Goal: Task Accomplishment & Management: Complete application form

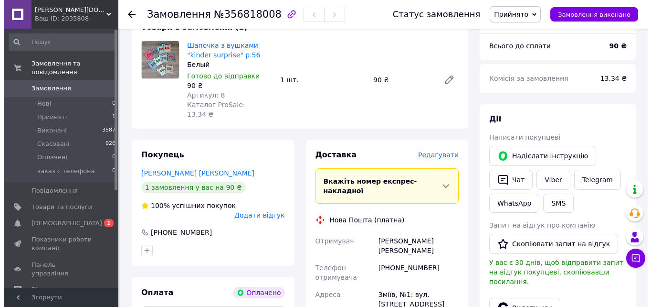
scroll to position [95, 0]
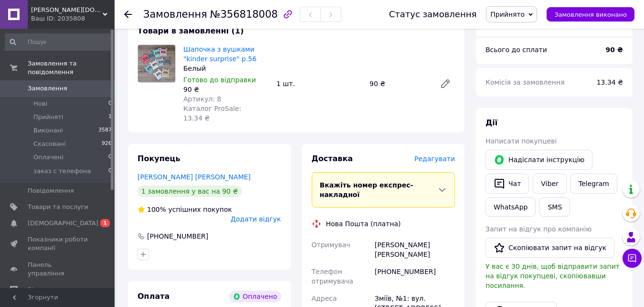
click at [439, 155] on span "Редагувати" at bounding box center [434, 159] width 41 height 8
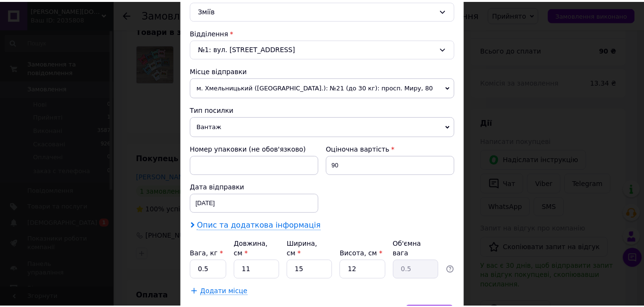
scroll to position [286, 0]
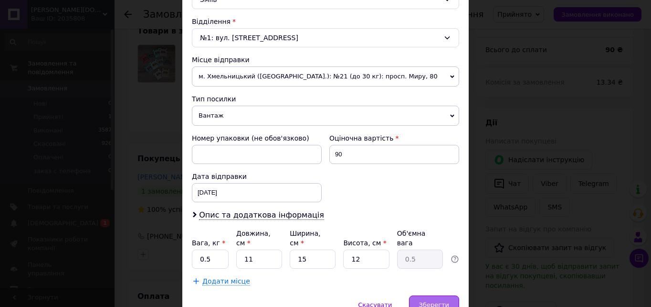
click at [437, 301] on span "Зберегти" at bounding box center [434, 304] width 30 height 7
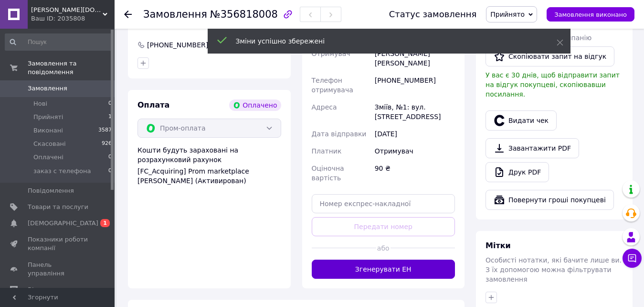
click at [424, 259] on button "Згенерувати ЕН" at bounding box center [384, 268] width 144 height 19
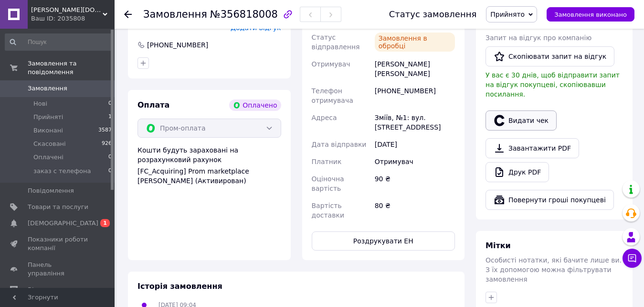
click at [519, 110] on button "Видати чек" at bounding box center [521, 120] width 71 height 20
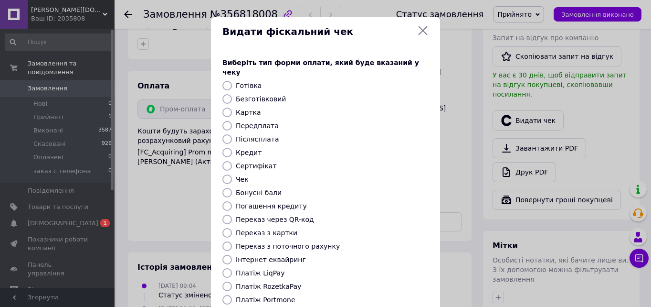
click at [250, 282] on label "Платіж RozetkaPay" at bounding box center [268, 286] width 65 height 8
click at [232, 281] on input "Платіж RozetkaPay" at bounding box center [227, 286] width 10 height 10
radio input "true"
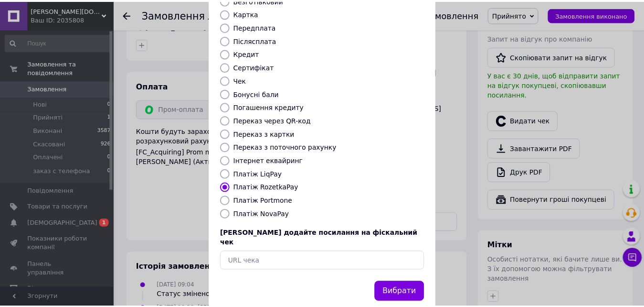
scroll to position [104, 0]
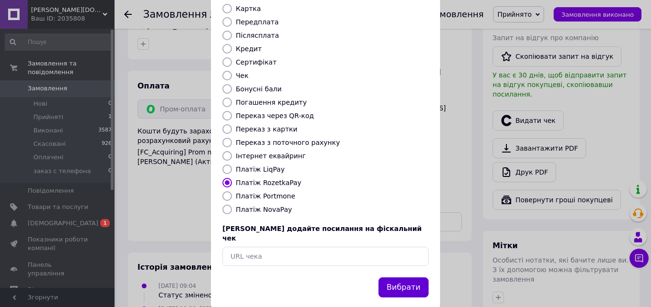
click at [407, 277] on button "Вибрати" at bounding box center [404, 287] width 50 height 21
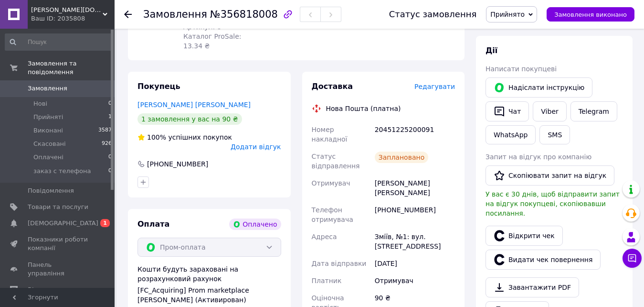
scroll to position [48, 0]
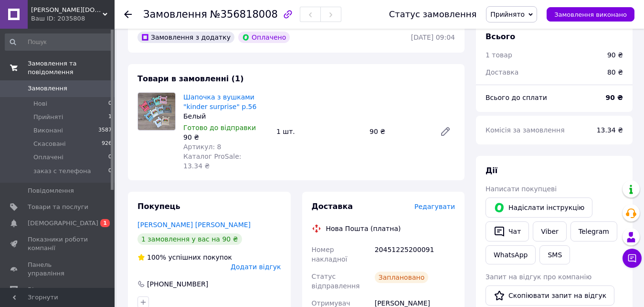
click at [47, 60] on span "Замовлення та повідомлення" at bounding box center [71, 67] width 87 height 17
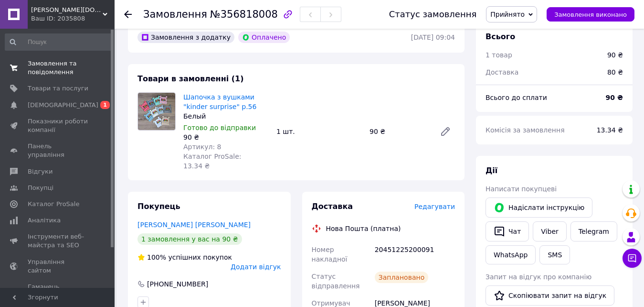
click at [48, 66] on span "Замовлення та повідомлення" at bounding box center [58, 67] width 61 height 17
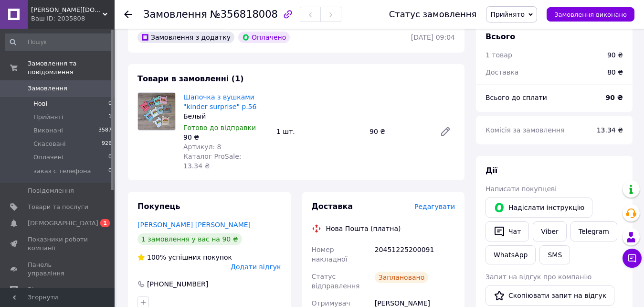
click at [45, 99] on span "Нові" at bounding box center [40, 103] width 14 height 9
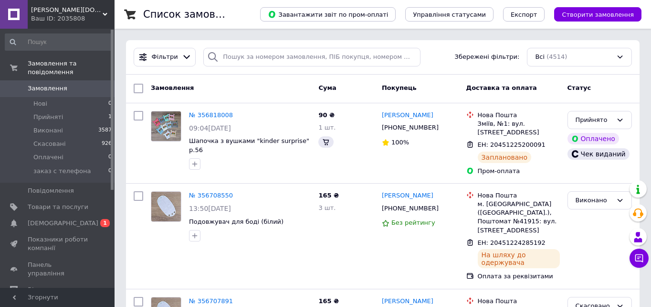
click at [579, 12] on span "Створити замовлення" at bounding box center [598, 14] width 72 height 7
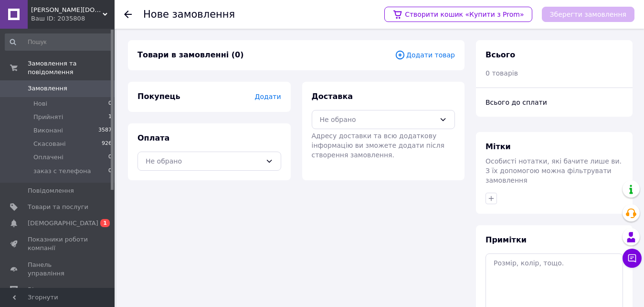
click at [430, 53] on span "Додати товар" at bounding box center [425, 55] width 60 height 11
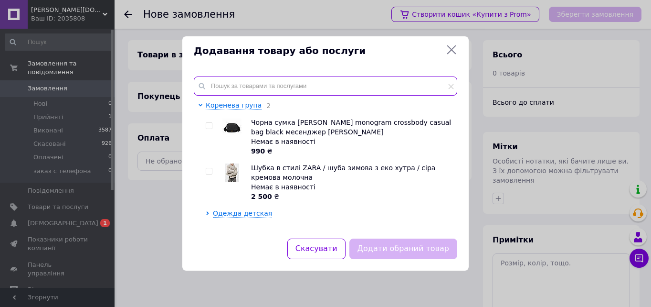
click at [238, 82] on input "text" at bounding box center [326, 85] width 264 height 19
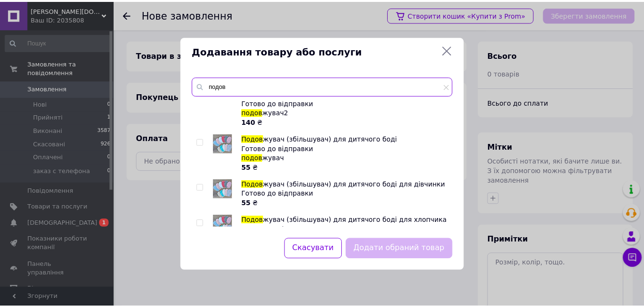
scroll to position [671, 0]
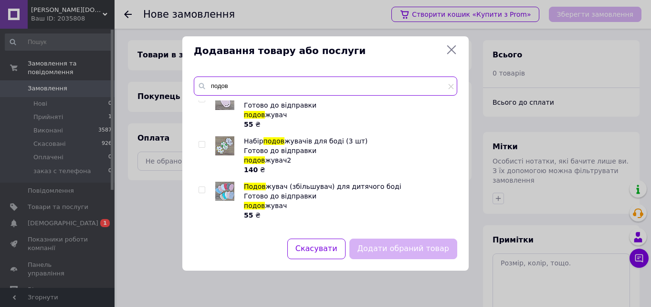
type input "подов"
click at [201, 190] on input "checkbox" at bounding box center [202, 190] width 6 height 6
checkbox input "true"
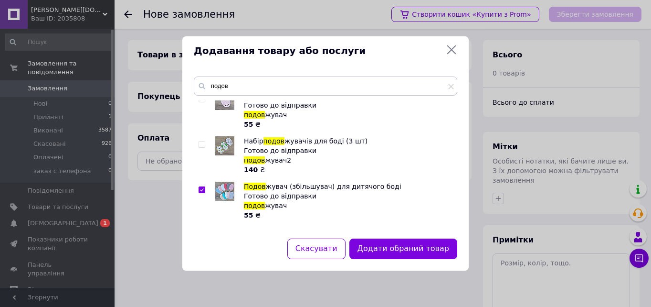
click at [418, 251] on button "Додати обраний товар" at bounding box center [403, 248] width 108 height 21
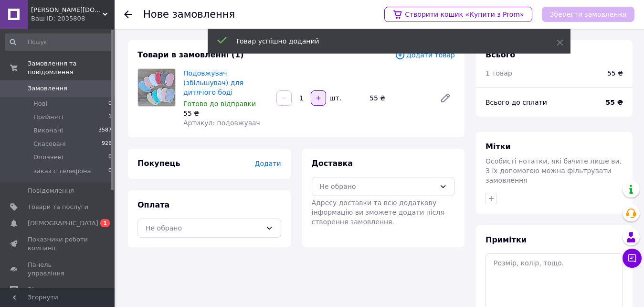
click at [321, 95] on icon "button" at bounding box center [318, 98] width 7 height 7
type input "3"
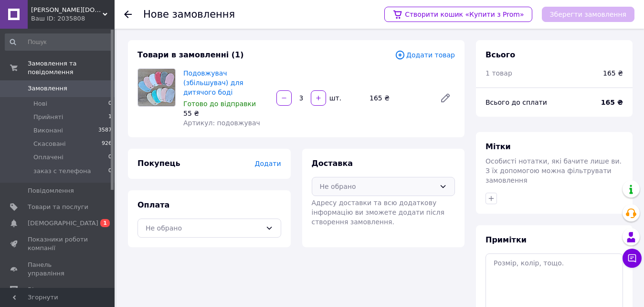
click at [392, 181] on div "Не обрано" at bounding box center [378, 186] width 116 height 11
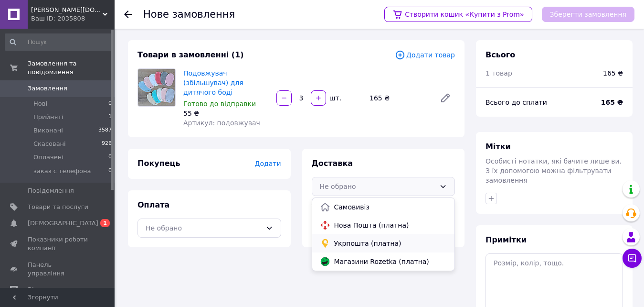
click at [360, 238] on span "Укрпошта (платна)" at bounding box center [390, 243] width 113 height 10
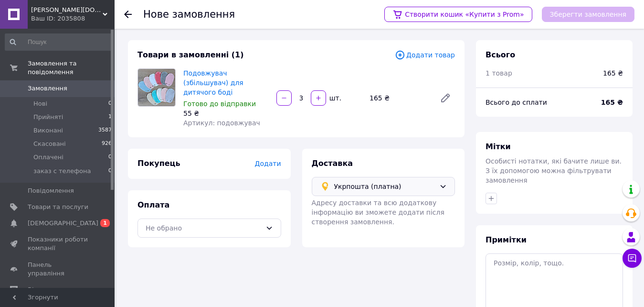
click at [270, 159] on span "Додати" at bounding box center [267, 163] width 26 height 8
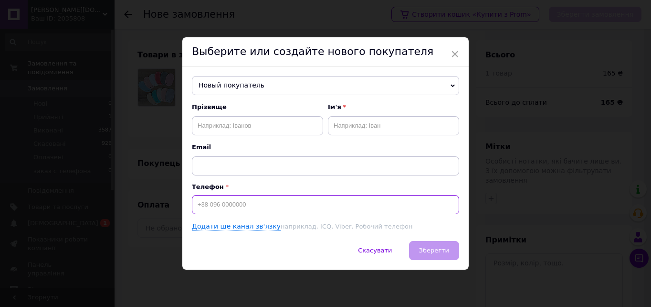
paste input "0686178027"
click at [195, 206] on input "0686178027" at bounding box center [325, 204] width 267 height 19
type input "[PHONE_NUMBER]"
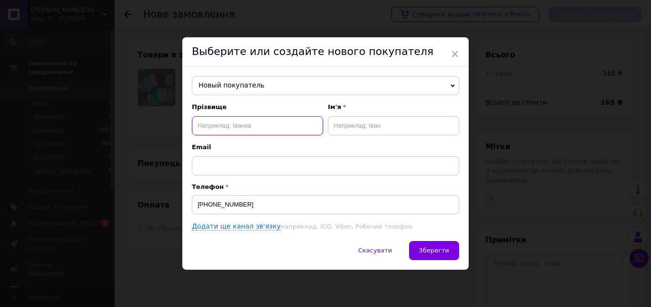
click at [243, 126] on input "text" at bounding box center [257, 125] width 131 height 19
paste input "[PERSON_NAME]"
drag, startPoint x: 252, startPoint y: 124, endPoint x: 223, endPoint y: 121, distance: 29.2
click at [223, 121] on input "[PERSON_NAME]" at bounding box center [257, 125] width 131 height 19
type input "[PERSON_NAME]"
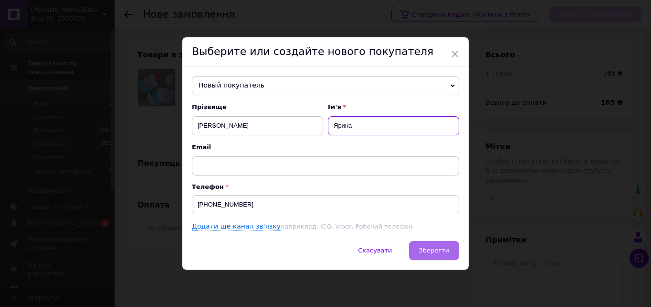
type input "Ярина"
click at [428, 249] on span "Зберегти" at bounding box center [434, 249] width 30 height 7
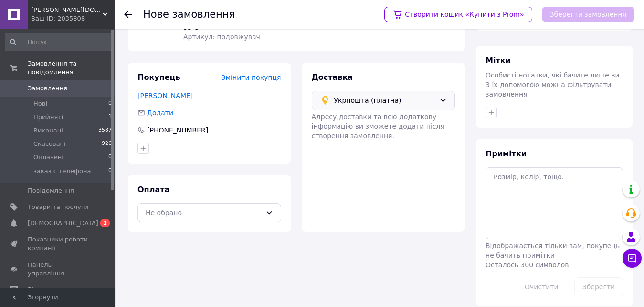
scroll to position [87, 0]
click at [252, 206] on div "Не обрано" at bounding box center [204, 211] width 116 height 11
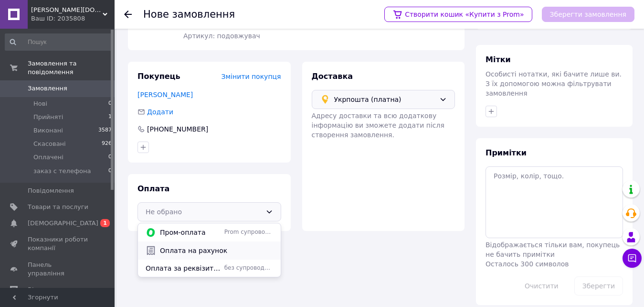
click at [199, 245] on span "Оплата на рахунок" at bounding box center [216, 250] width 113 height 10
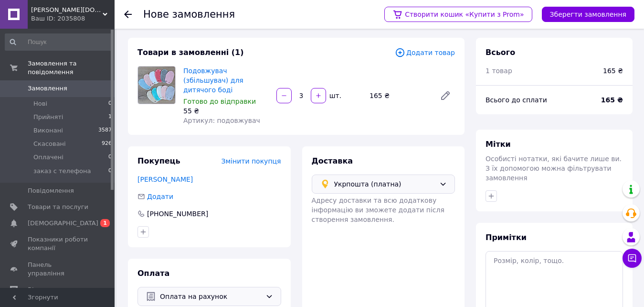
scroll to position [0, 0]
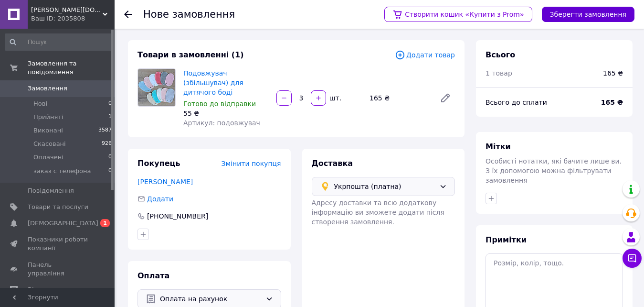
click at [575, 15] on button "Зберегти замовлення" at bounding box center [588, 14] width 93 height 15
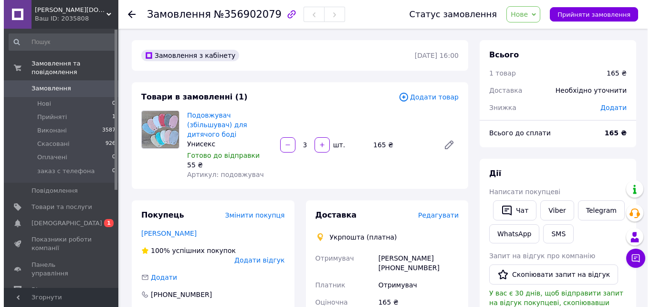
scroll to position [48, 0]
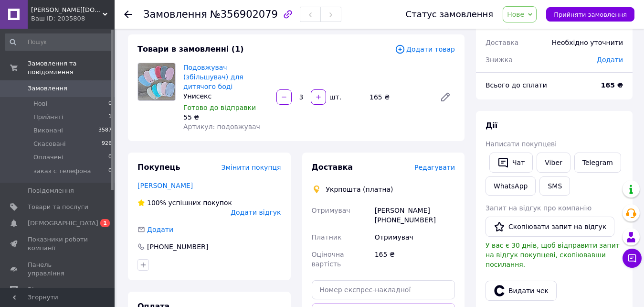
click at [433, 163] on span "Редагувати" at bounding box center [434, 167] width 41 height 8
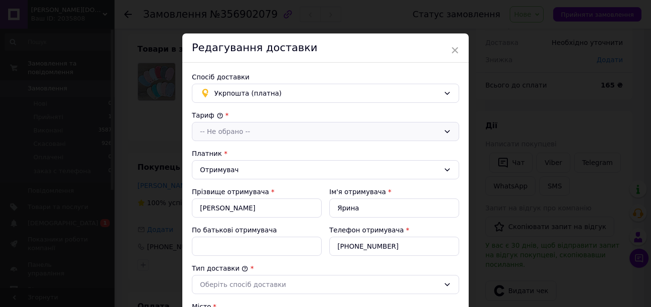
click at [280, 127] on div "-- Не обрано --" at bounding box center [320, 131] width 240 height 11
click at [255, 158] on li "Стандарт" at bounding box center [325, 152] width 266 height 18
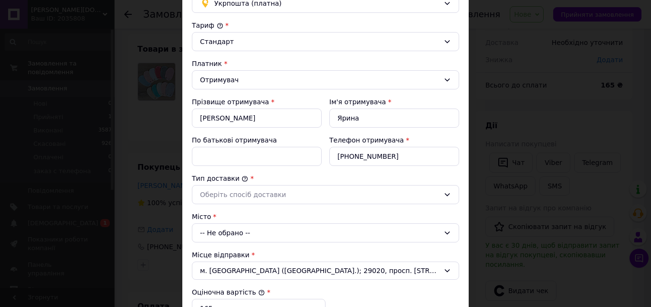
scroll to position [95, 0]
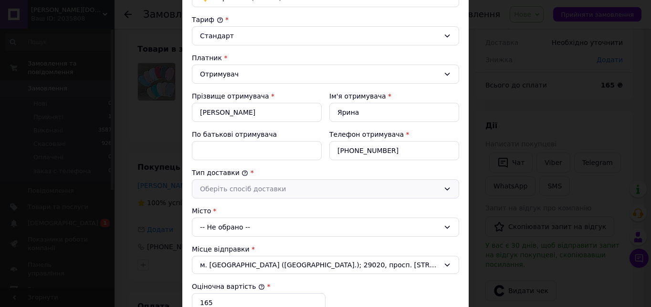
click at [290, 191] on div "Оберіть спосіб доставки" at bounding box center [320, 188] width 240 height 11
click at [268, 209] on li "Склад - склад" at bounding box center [325, 209] width 266 height 18
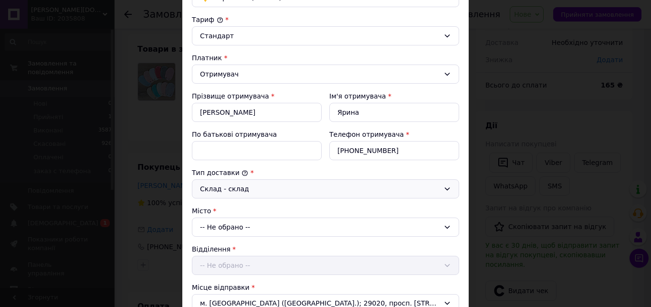
click at [221, 228] on div "-- Не обрано --" at bounding box center [325, 226] width 267 height 19
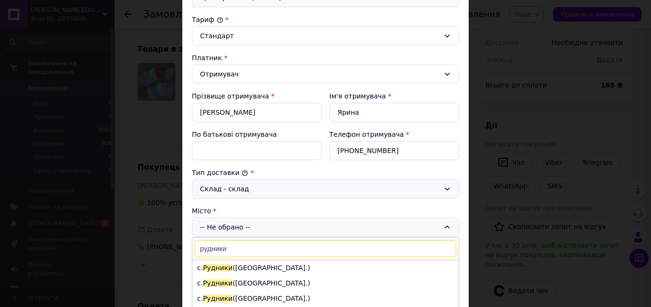
type input "рудники"
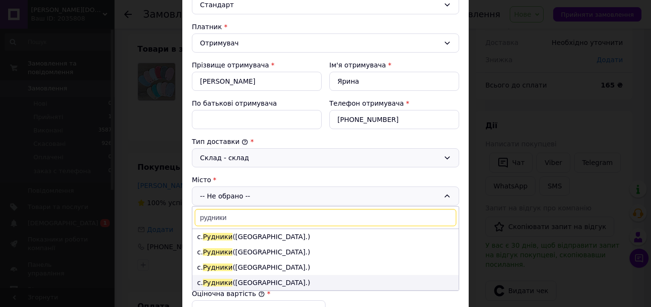
scroll to position [143, 0]
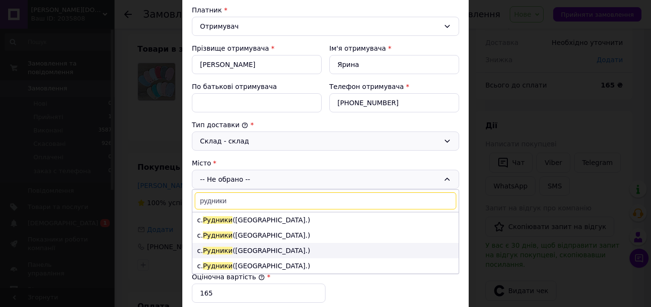
click at [262, 252] on li "с. [GEOGRAPHIC_DATA] ([GEOGRAPHIC_DATA].)" at bounding box center [325, 250] width 266 height 15
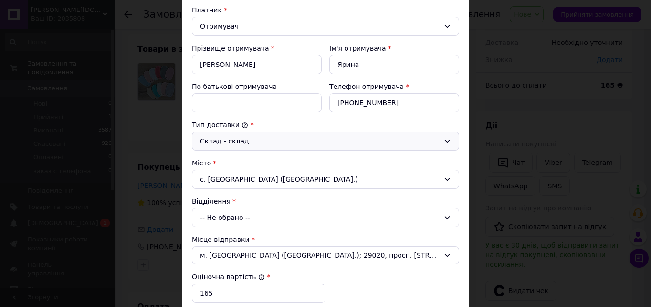
click at [303, 215] on div "-- Не обрано --" at bounding box center [325, 217] width 267 height 19
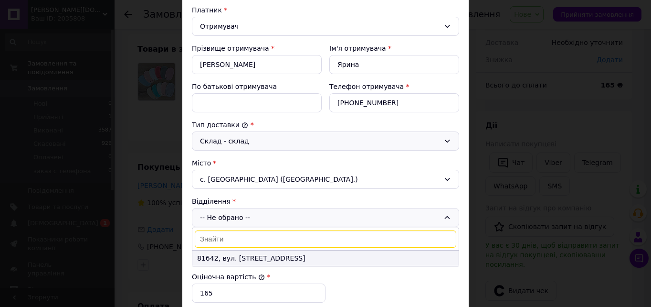
click at [260, 259] on li "81642, вул. [STREET_ADDRESS]" at bounding box center [325, 257] width 266 height 15
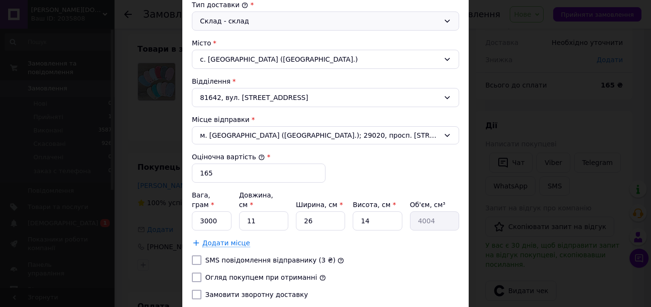
scroll to position [286, 0]
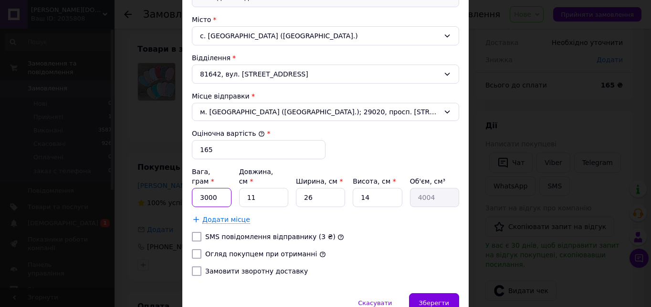
drag, startPoint x: 217, startPoint y: 190, endPoint x: 197, endPoint y: 189, distance: 20.6
click at [197, 189] on input "3000" at bounding box center [212, 197] width 40 height 19
type input "100"
drag, startPoint x: 260, startPoint y: 188, endPoint x: 243, endPoint y: 189, distance: 17.2
click at [243, 189] on input "11" at bounding box center [263, 197] width 49 height 19
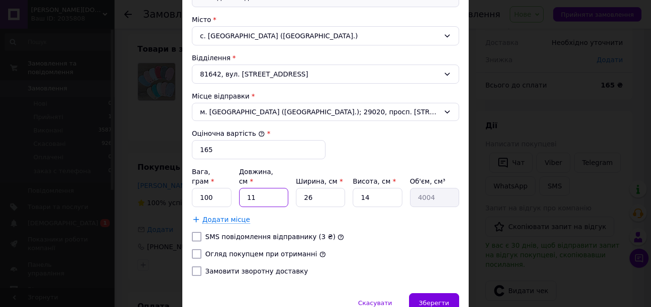
type input "2"
type input "728"
type input "20"
type input "7280"
type input "20"
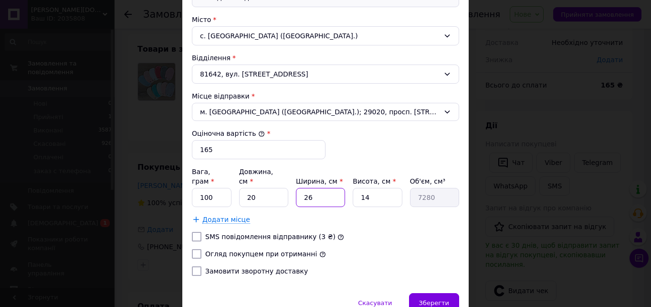
drag, startPoint x: 318, startPoint y: 187, endPoint x: 296, endPoint y: 187, distance: 22.9
click at [296, 188] on input "26" at bounding box center [320, 197] width 49 height 19
type input "1"
type input "280"
type input "10"
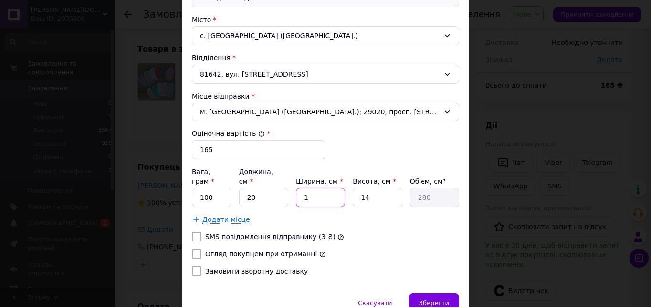
type input "2800"
type input "10"
click at [364, 188] on input "14" at bounding box center [377, 197] width 49 height 19
type input "11"
type input "2200"
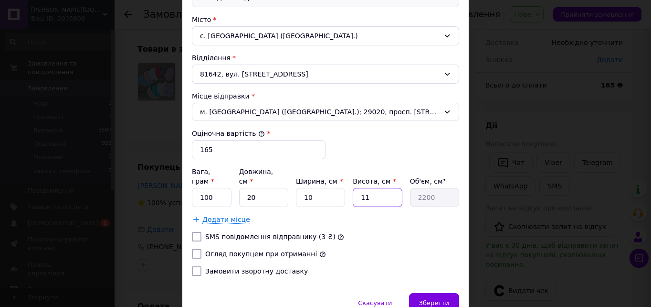
type input "1"
type input "200"
type input "1"
click at [242, 250] on label "Огляд покупцем при отриманні" at bounding box center [261, 254] width 112 height 8
click at [201, 249] on input "Огляд покупцем при отриманні" at bounding box center [197, 254] width 10 height 10
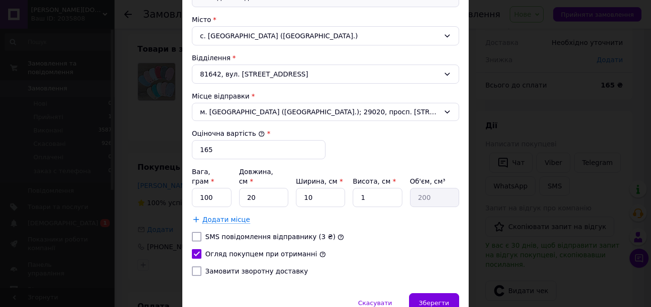
checkbox input "true"
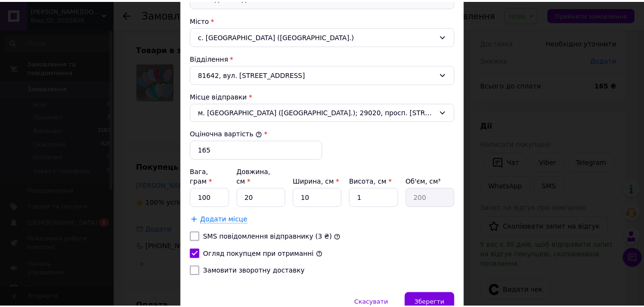
scroll to position [325, 0]
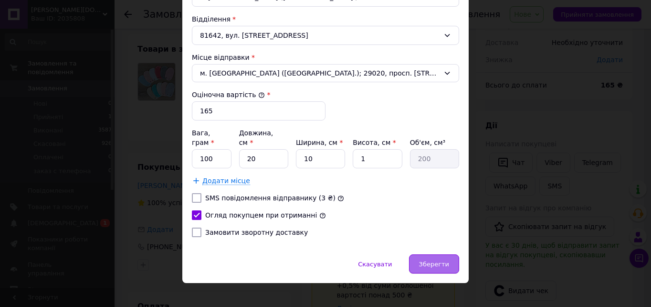
click at [433, 260] on span "Зберегти" at bounding box center [434, 263] width 30 height 7
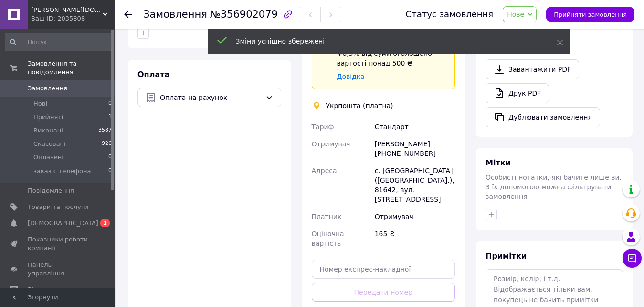
scroll to position [334, 0]
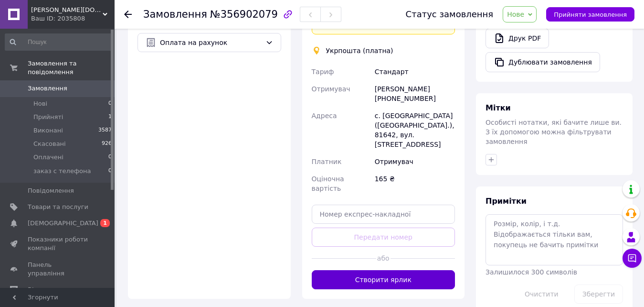
click at [390, 270] on button "Створити ярлик" at bounding box center [384, 279] width 144 height 19
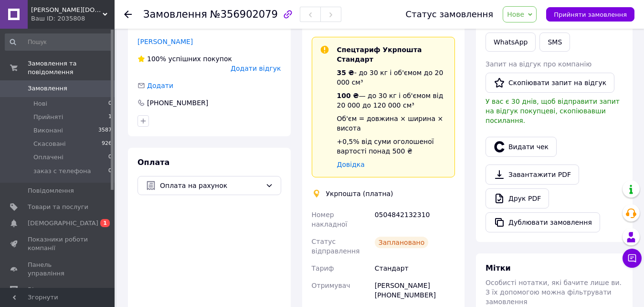
scroll to position [191, 0]
click at [524, 16] on span "Нове" at bounding box center [515, 15] width 17 height 8
click at [526, 90] on li "заказ с телефона" at bounding box center [536, 91] width 67 height 14
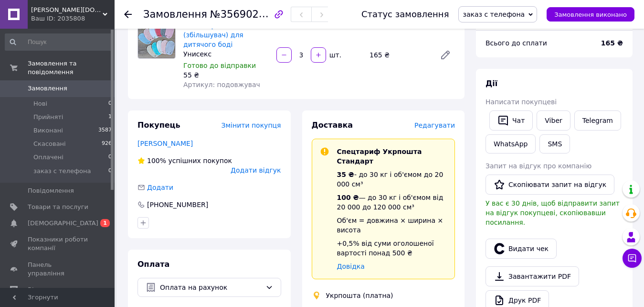
scroll to position [48, 0]
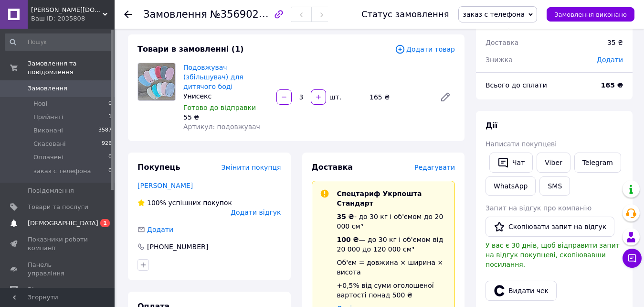
click at [40, 219] on span "[DEMOGRAPHIC_DATA]" at bounding box center [63, 223] width 71 height 9
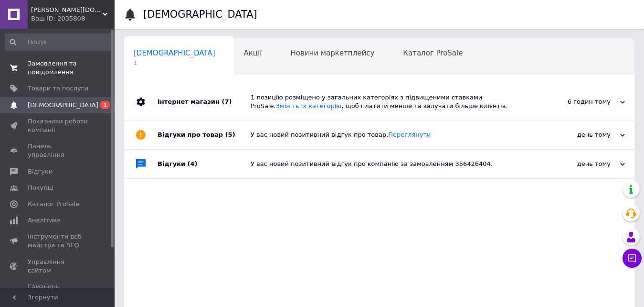
click at [43, 74] on span "Замовлення та повідомлення" at bounding box center [58, 67] width 61 height 17
